Goal: Information Seeking & Learning: Understand process/instructions

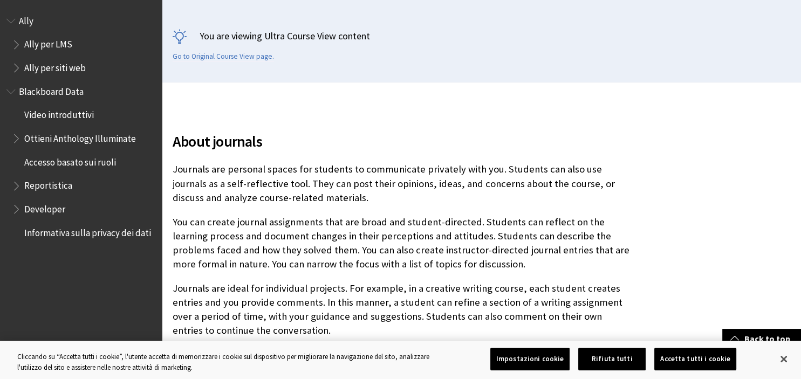
scroll to position [285, 0]
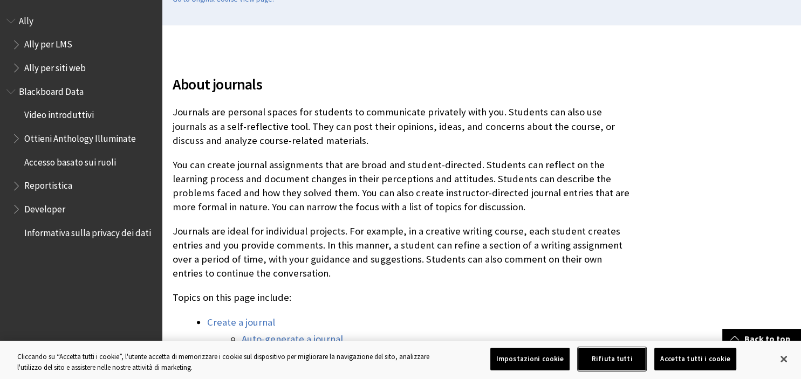
click at [619, 366] on button "Rifiuta tutti" at bounding box center [611, 359] width 67 height 23
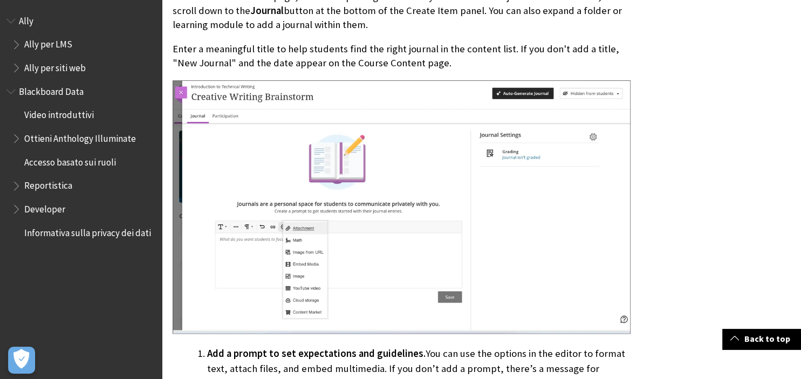
scroll to position [911, 0]
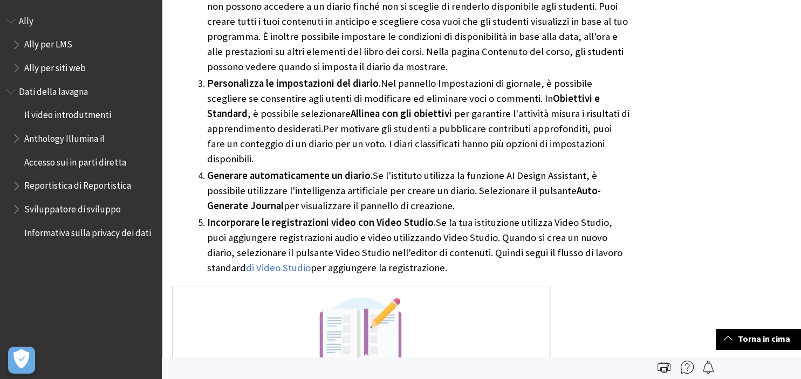
scroll to position [1309, 0]
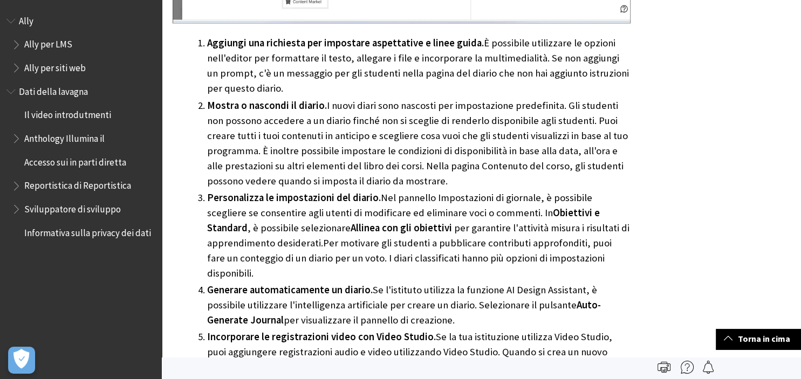
click at [370, 59] on li "Aggiungi una richiesta per impostare aspettative e linee guida. È possibile uti…" at bounding box center [418, 66] width 423 height 60
drag, startPoint x: 297, startPoint y: 56, endPoint x: 491, endPoint y: 51, distance: 193.6
click at [491, 51] on li "Aggiungi una richiesta per impostare aspettative e linee guida. È possibile uti…" at bounding box center [418, 66] width 423 height 60
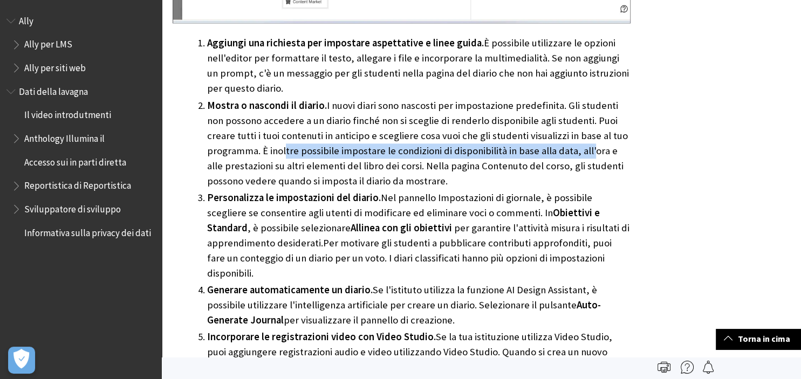
drag, startPoint x: 302, startPoint y: 145, endPoint x: 587, endPoint y: 147, distance: 284.1
click at [587, 147] on li "Mostra o nascondi il diario. I nuovi diari sono nascosti per impostazione prede…" at bounding box center [418, 143] width 423 height 91
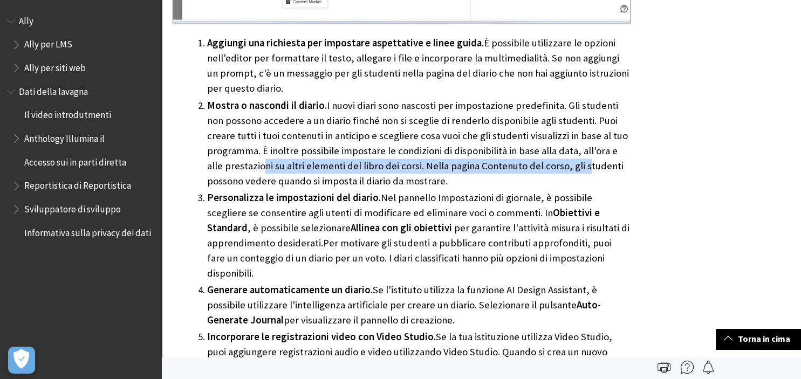
drag, startPoint x: 243, startPoint y: 167, endPoint x: 562, endPoint y: 162, distance: 318.7
click at [562, 162] on li "Mostra o nascondi il diario. I nuovi diari sono nascosti per impostazione prede…" at bounding box center [418, 143] width 423 height 91
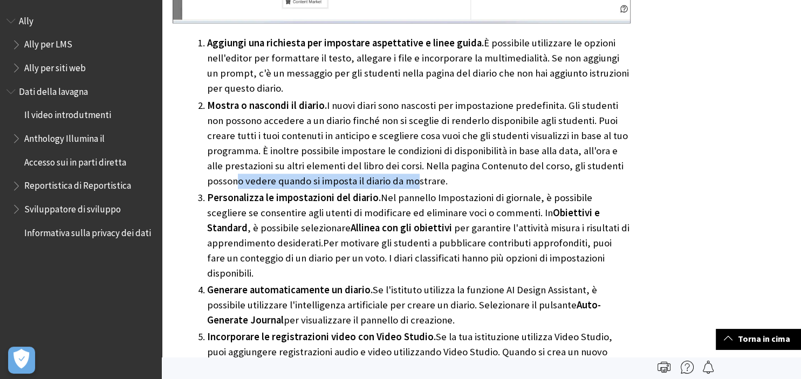
drag, startPoint x: 246, startPoint y: 180, endPoint x: 417, endPoint y: 178, distance: 170.9
click at [417, 178] on li "Mostra o nascondi il diario. I nuovi diari sono nascosti per impostazione prede…" at bounding box center [418, 143] width 423 height 91
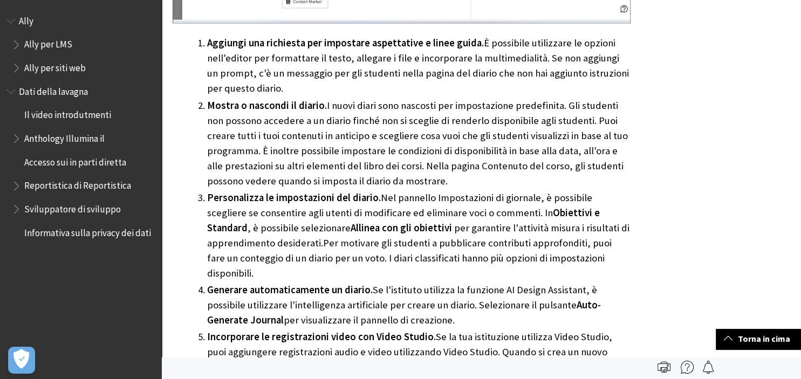
click at [363, 154] on li "Mostra o nascondi il diario. I nuovi diari sono nascosti per impostazione prede…" at bounding box center [418, 143] width 423 height 91
drag, startPoint x: 425, startPoint y: 206, endPoint x: 583, endPoint y: 206, distance: 158.5
click at [583, 206] on li "Personalizza le impostazioni del diario. Nel pannello Impostazioni di giornale,…" at bounding box center [418, 235] width 423 height 91
click at [257, 209] on li "Personalizza le impostazioni del diario. Nel pannello Impostazioni di giornale,…" at bounding box center [418, 235] width 423 height 91
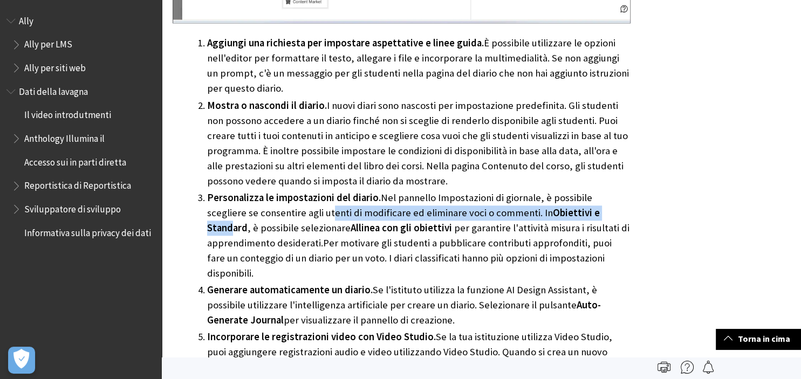
drag, startPoint x: 295, startPoint y: 215, endPoint x: 577, endPoint y: 216, distance: 281.4
click at [577, 216] on li "Personalizza le impostazioni del diario. Nel pannello Impostazioni di giornale,…" at bounding box center [418, 235] width 423 height 91
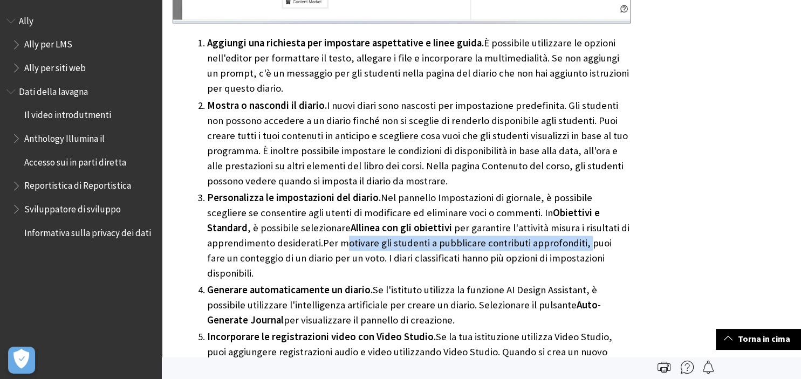
drag, startPoint x: 370, startPoint y: 240, endPoint x: 583, endPoint y: 240, distance: 213.5
click at [583, 240] on li "Personalizza le impostazioni del diario. Nel pannello Impostazioni di giornale,…" at bounding box center [418, 235] width 423 height 91
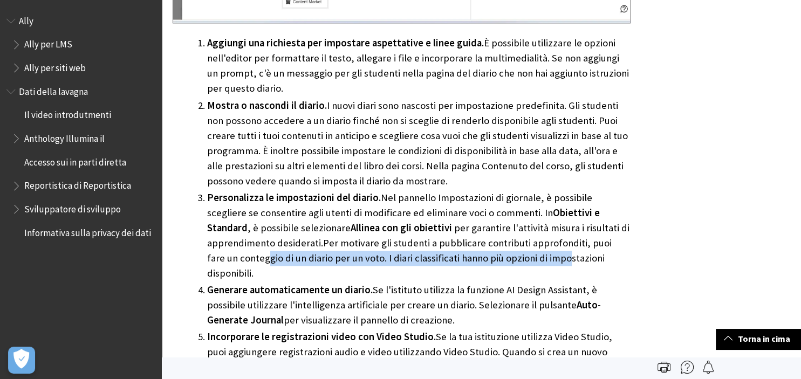
drag, startPoint x: 247, startPoint y: 259, endPoint x: 546, endPoint y: 259, distance: 298.7
click at [546, 259] on li "Personalizza le impostazioni del diario. Nel pannello Impostazioni di giornale,…" at bounding box center [418, 235] width 423 height 91
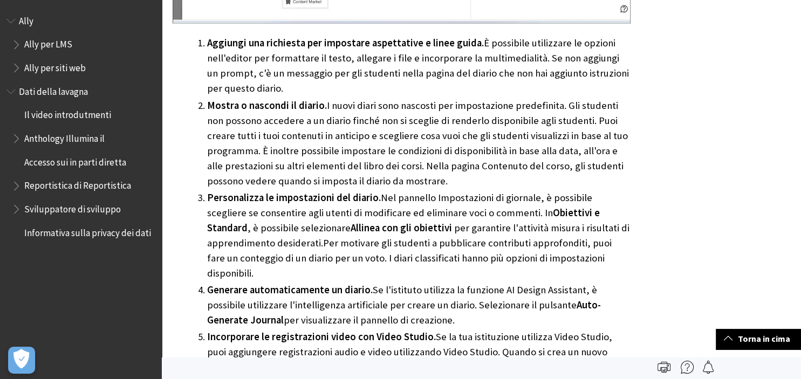
click at [390, 238] on li "Personalizza le impostazioni del diario. Nel pannello Impostazioni di giornale,…" at bounding box center [418, 235] width 423 height 91
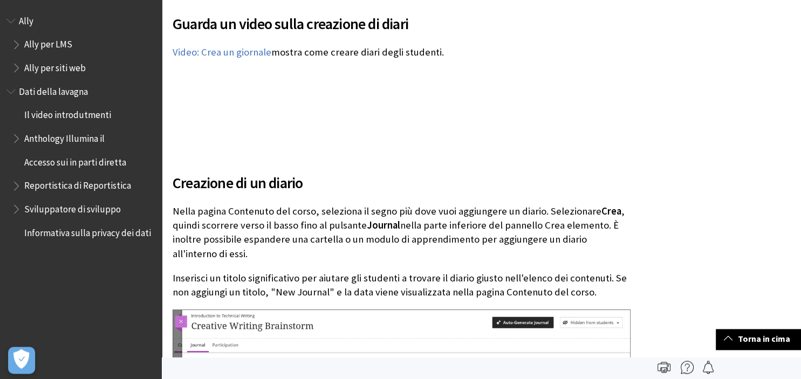
scroll to position [713, 0]
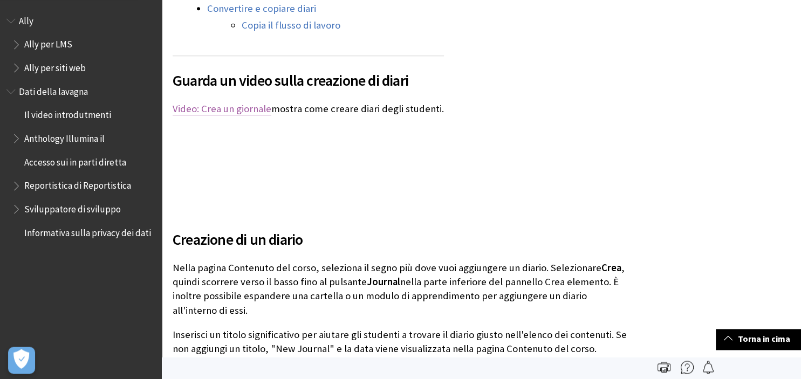
click at [229, 112] on link "Video: Crea un giornale" at bounding box center [222, 108] width 99 height 13
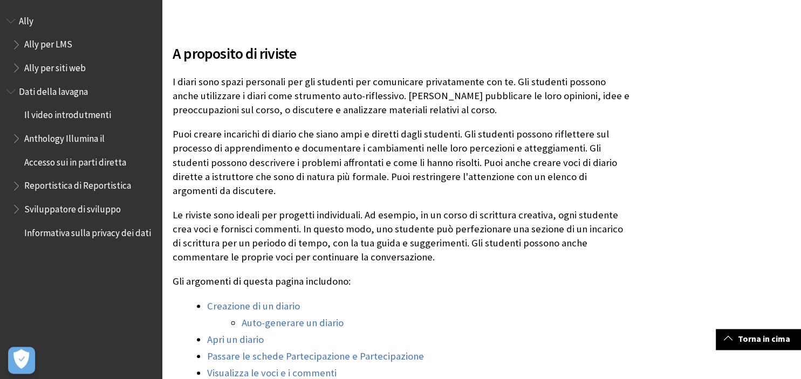
scroll to position [430, 0]
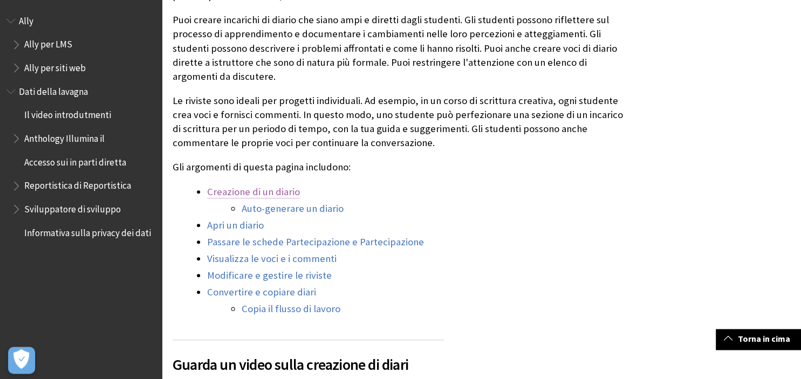
click at [258, 195] on link "Creazione di un diario" at bounding box center [253, 191] width 93 height 13
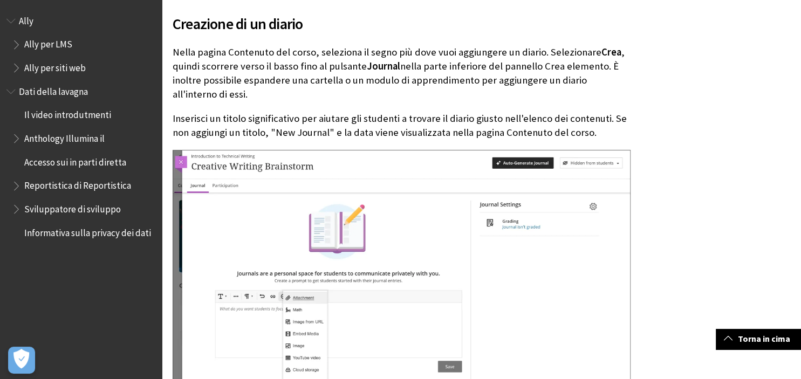
click at [451, 65] on p "Nella pagina Contenuto del corso, seleziona il segno più dove vuoi aggiungere u…" at bounding box center [402, 73] width 458 height 57
